Goal: Navigation & Orientation: Find specific page/section

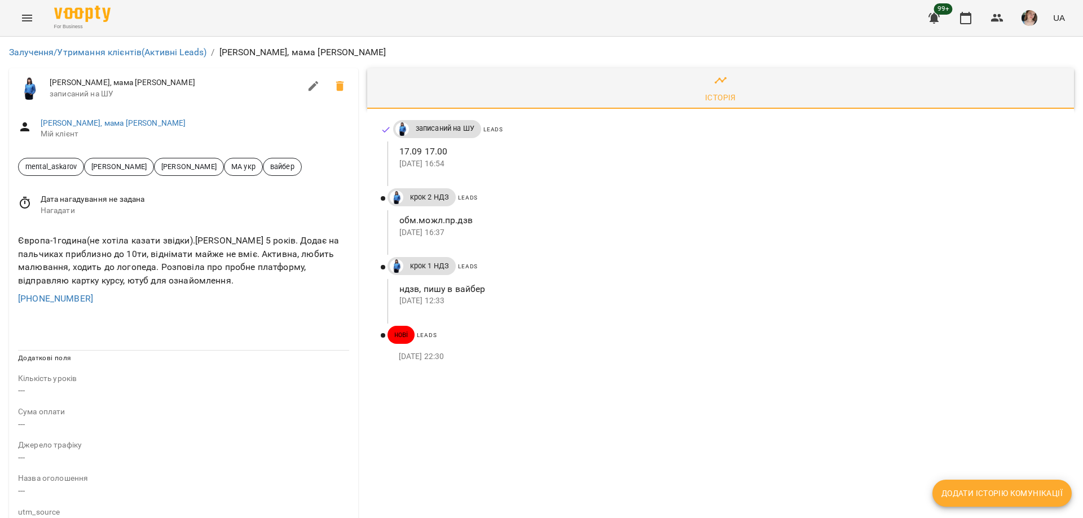
click at [927, 324] on div at bounding box center [724, 319] width 673 height 18
click at [947, 315] on span at bounding box center [724, 317] width 673 height 14
